Goal: Transaction & Acquisition: Obtain resource

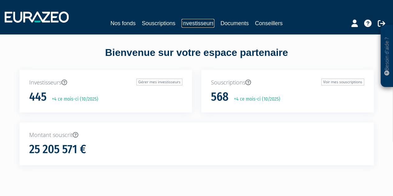
click at [200, 23] on link "Investisseurs" at bounding box center [197, 23] width 33 height 9
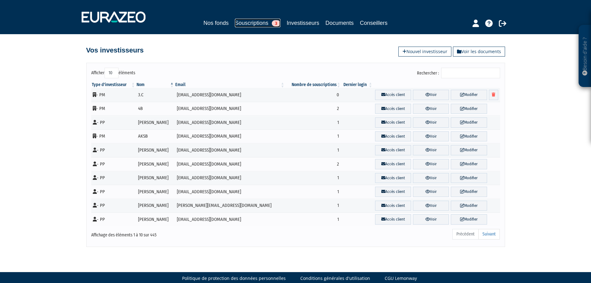
click at [258, 24] on link "Souscriptions 3" at bounding box center [258, 23] width 46 height 9
click at [392, 68] on input "Rechercher :" at bounding box center [470, 73] width 59 height 11
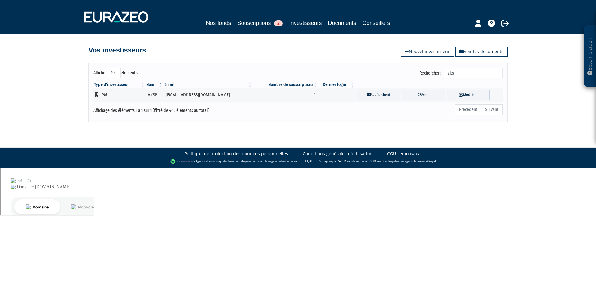
type input "aksb"
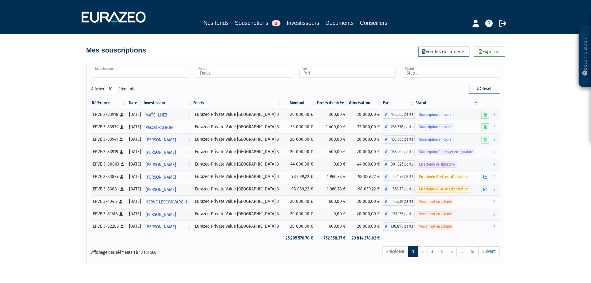
click at [130, 72] on input "text" at bounding box center [141, 73] width 96 height 9
type input "ak"
click at [95, 83] on em "AK" at bounding box center [95, 83] width 4 height 5
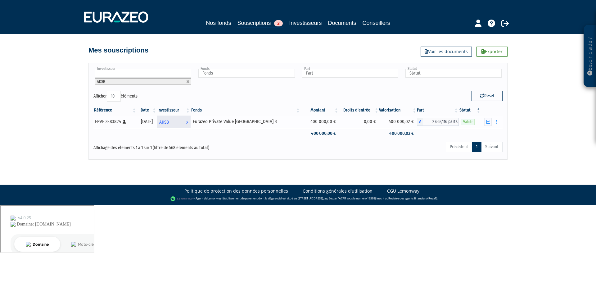
click at [169, 124] on span "AKSB" at bounding box center [164, 121] width 10 height 11
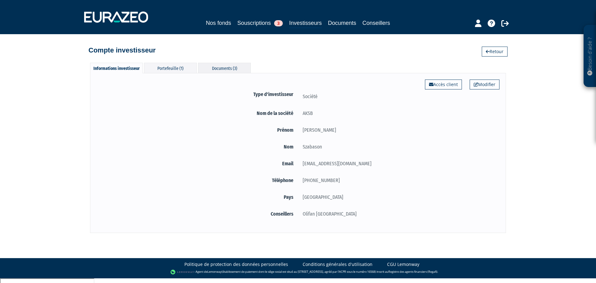
click at [209, 66] on div "Documents (3)" at bounding box center [224, 68] width 53 height 10
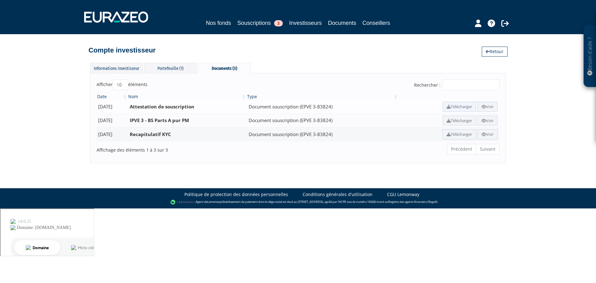
click at [448, 105] on link "Télécharger" at bounding box center [459, 106] width 34 height 10
click at [447, 122] on link "Télécharger" at bounding box center [459, 120] width 34 height 10
